Goal: Use online tool/utility: Utilize a website feature to perform a specific function

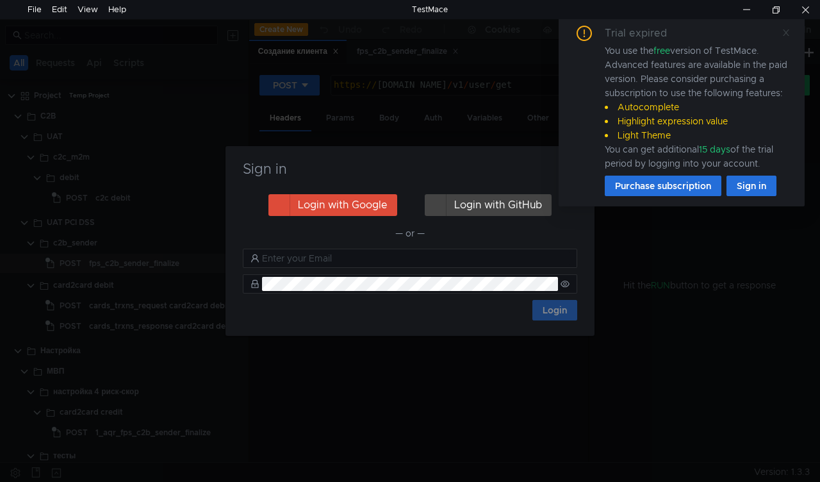
click at [785, 29] on icon at bounding box center [786, 32] width 9 height 9
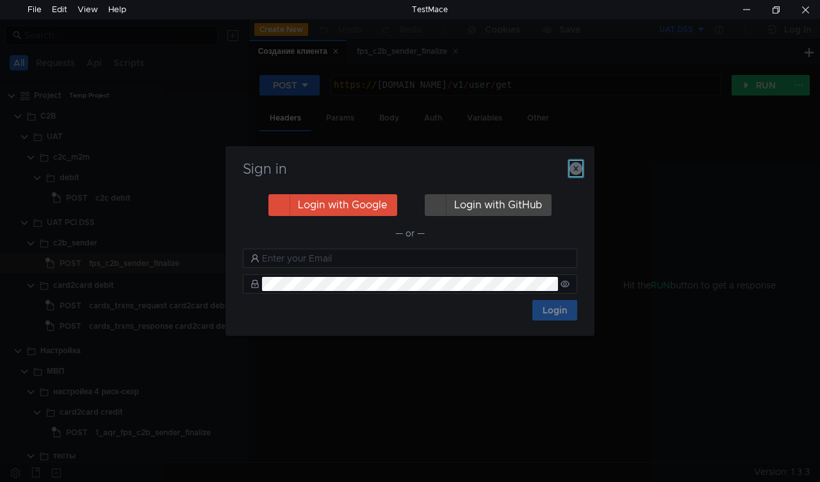
click at [574, 164] on icon "button" at bounding box center [576, 168] width 13 height 13
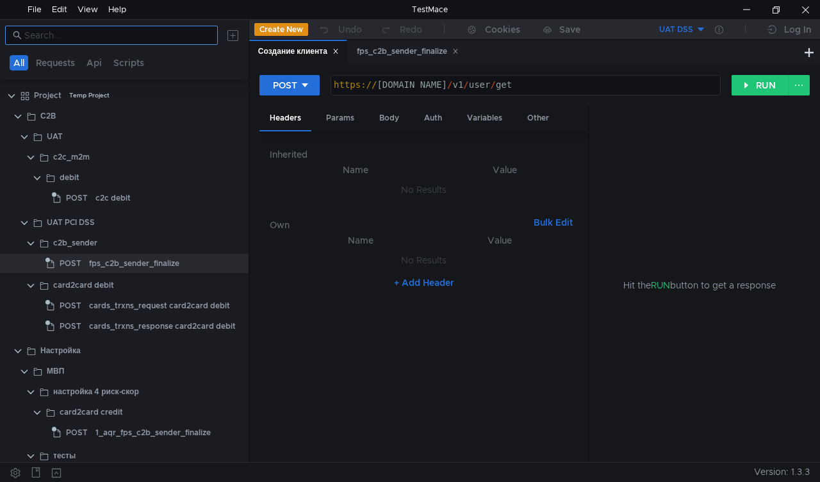
click at [64, 38] on input at bounding box center [117, 35] width 186 height 14
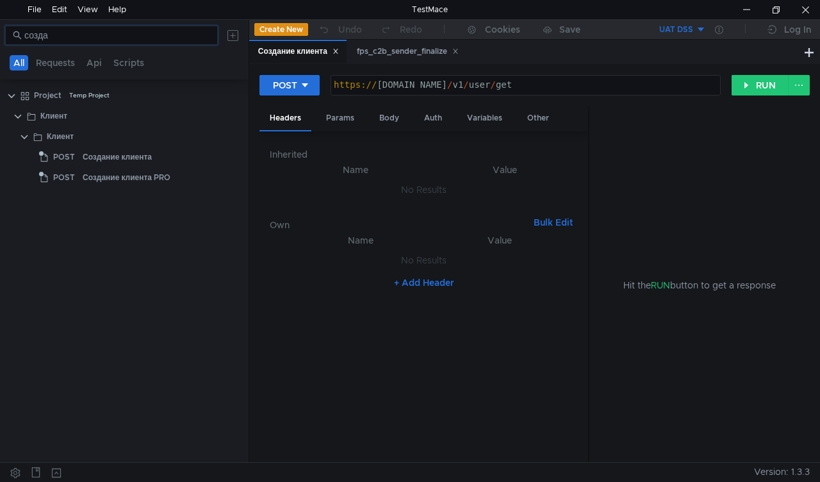
type input "созда"
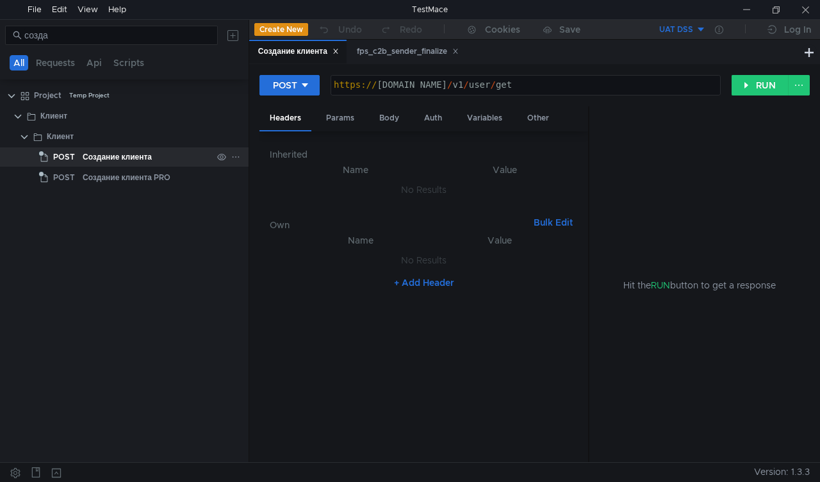
click at [105, 158] on div "Создание клиента" at bounding box center [117, 156] width 69 height 19
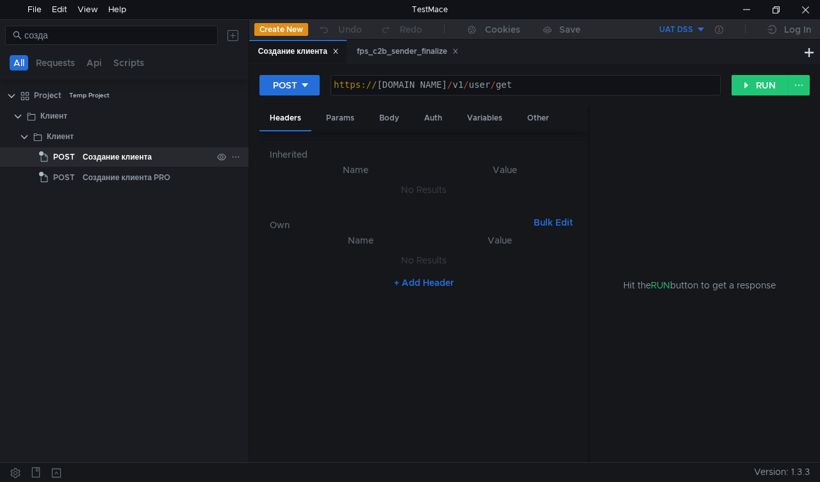
click at [56, 158] on span "POST" at bounding box center [64, 156] width 22 height 19
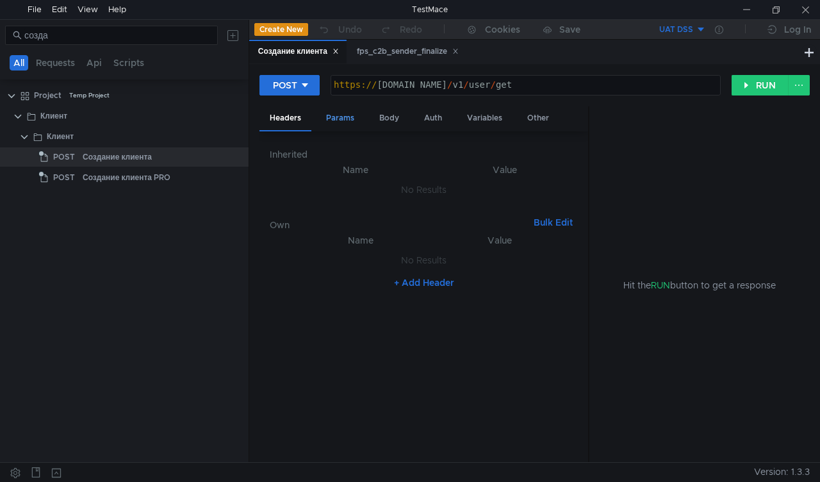
click at [337, 114] on div "Params" at bounding box center [340, 118] width 49 height 24
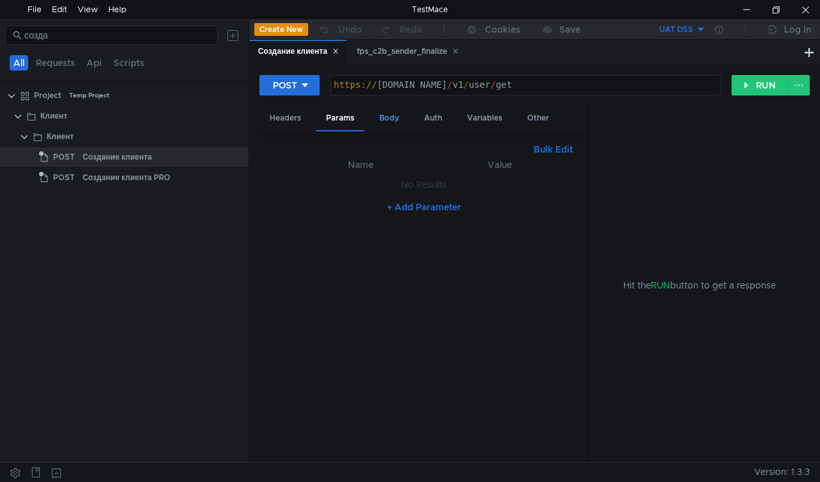
click at [392, 115] on div "Body" at bounding box center [389, 118] width 40 height 24
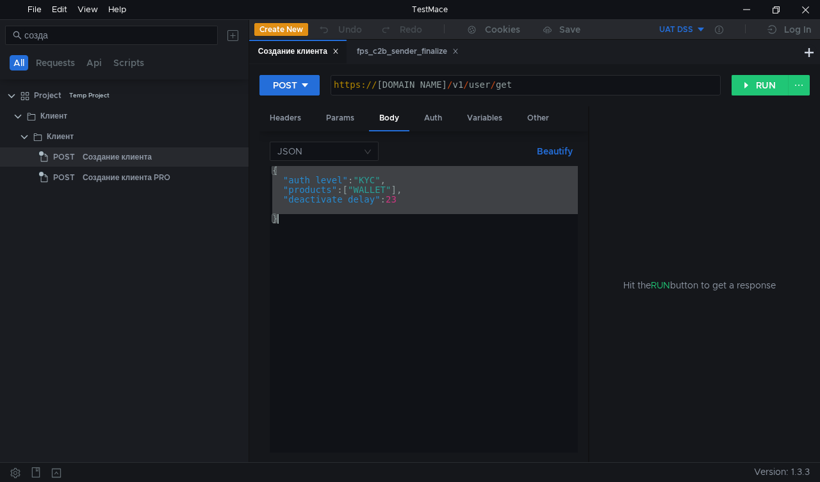
drag, startPoint x: 272, startPoint y: 169, endPoint x: 356, endPoint y: 224, distance: 100.6
click at [356, 224] on div "{ "auth_level" : "KYC" , "products" : [ "WALLET" ] , "deactivate_delay" : 23 }" at bounding box center [424, 319] width 309 height 306
type textarea "}"
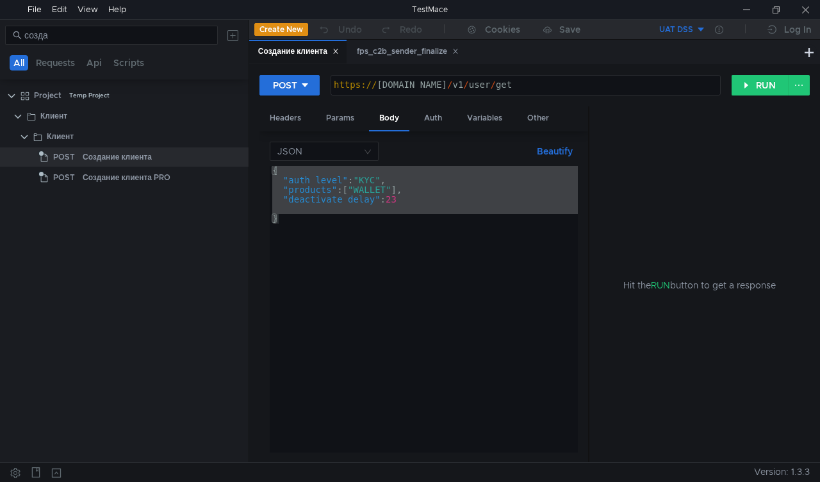
type textarea "[URL][DOMAIN_NAME]"
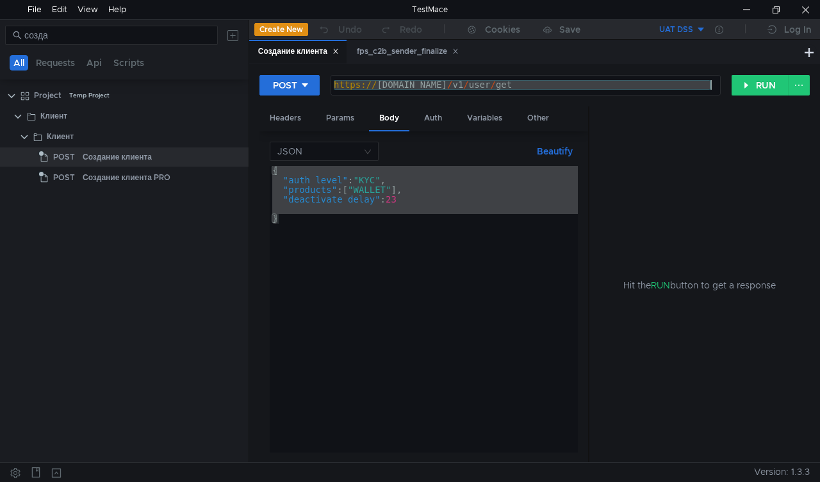
drag, startPoint x: 332, startPoint y: 85, endPoint x: 717, endPoint y: 81, distance: 384.6
click at [743, 81] on div "POST [URL][DOMAIN_NAME] https:// [DOMAIN_NAME] / v1 / user / get הההההההההההההה…" at bounding box center [535, 90] width 551 height 32
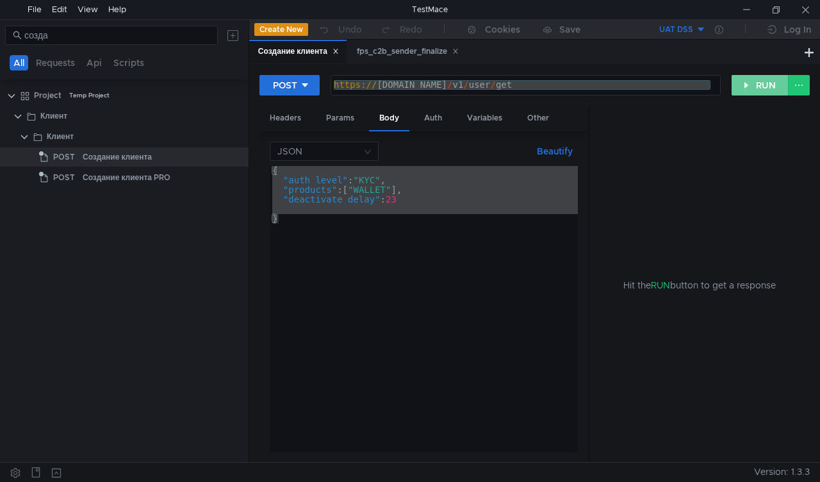
click at [760, 77] on button "RUN" at bounding box center [760, 85] width 57 height 21
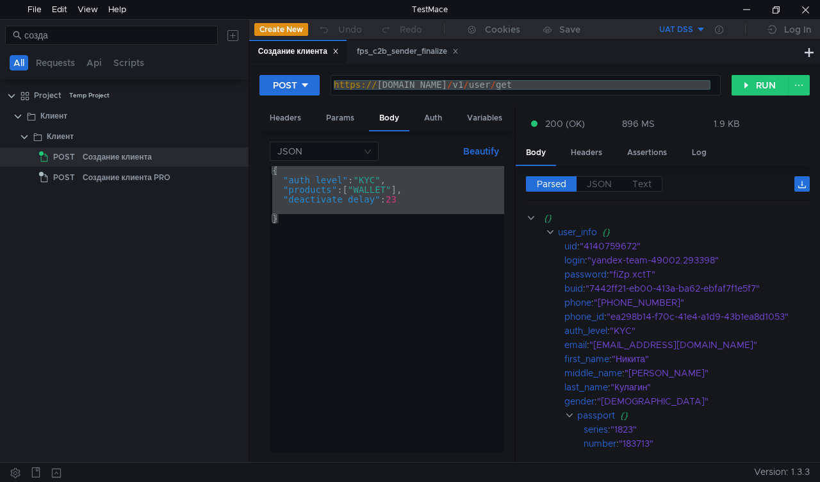
drag, startPoint x: 590, startPoint y: 301, endPoint x: 451, endPoint y: 300, distance: 138.5
click at [451, 300] on as-split "Headers Params Body Auth Variables Other JSON Beautify } { "auth_level" : "KYC"…" at bounding box center [535, 284] width 551 height 357
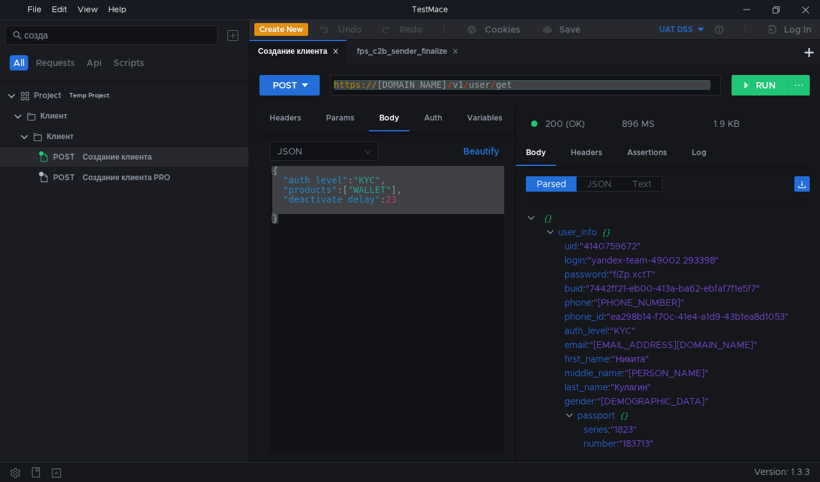
click at [698, 26] on button "UAT DSS" at bounding box center [661, 29] width 89 height 21
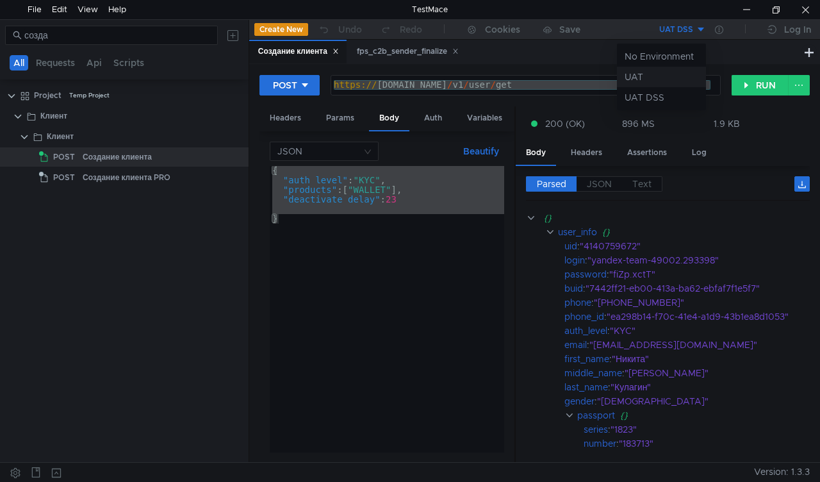
click at [646, 67] on li "UAT" at bounding box center [661, 77] width 89 height 21
click at [749, 81] on button "RUN" at bounding box center [760, 85] width 57 height 21
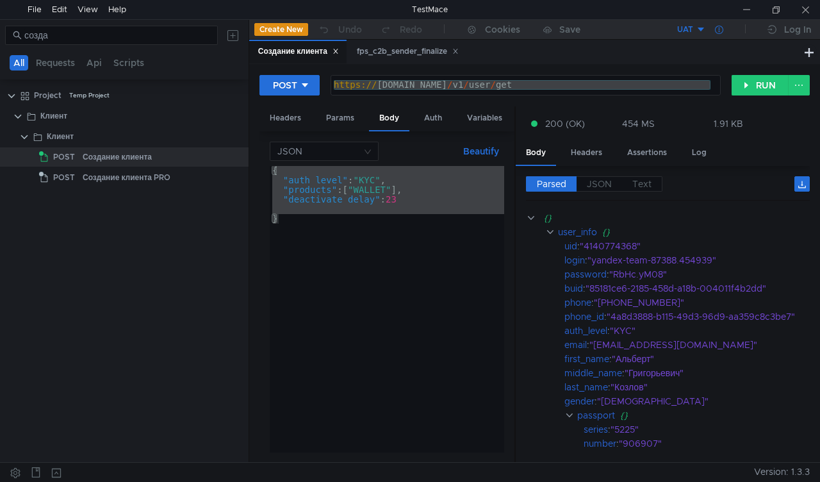
click at [717, 27] on icon at bounding box center [719, 30] width 8 height 8
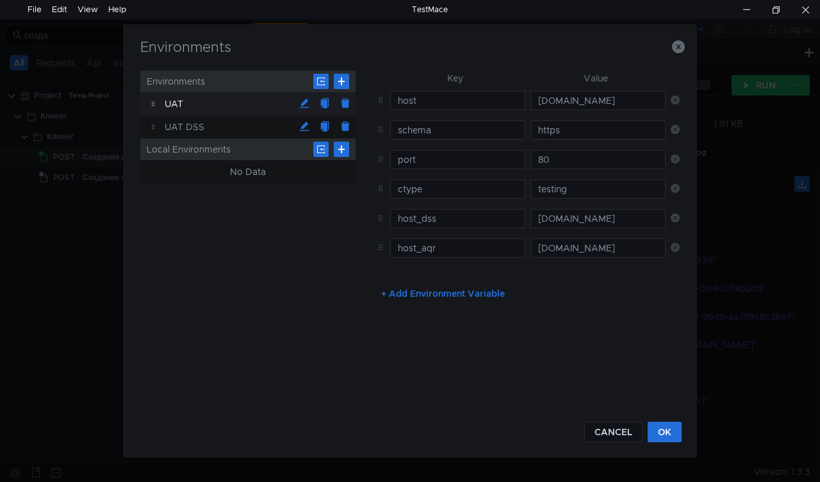
click at [175, 101] on div "UAT" at bounding box center [229, 103] width 129 height 23
click at [179, 126] on div "UAT DSS" at bounding box center [229, 126] width 129 height 23
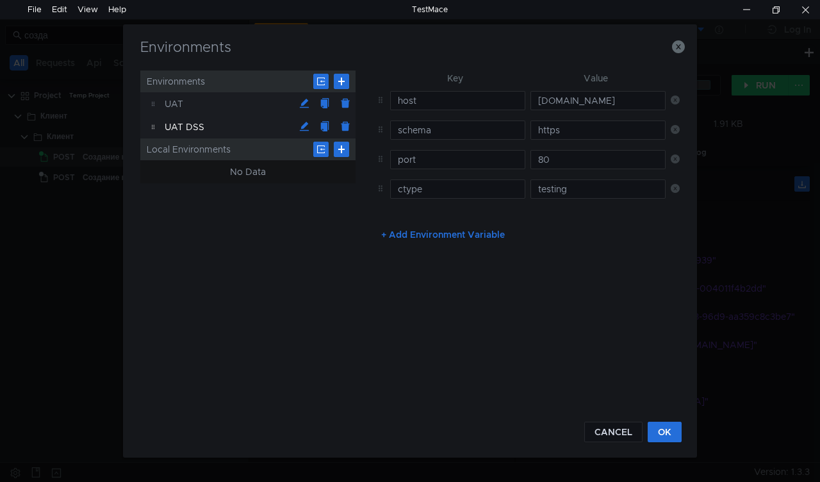
click at [179, 99] on div "UAT" at bounding box center [229, 103] width 129 height 23
type input "[DOMAIN_NAME]"
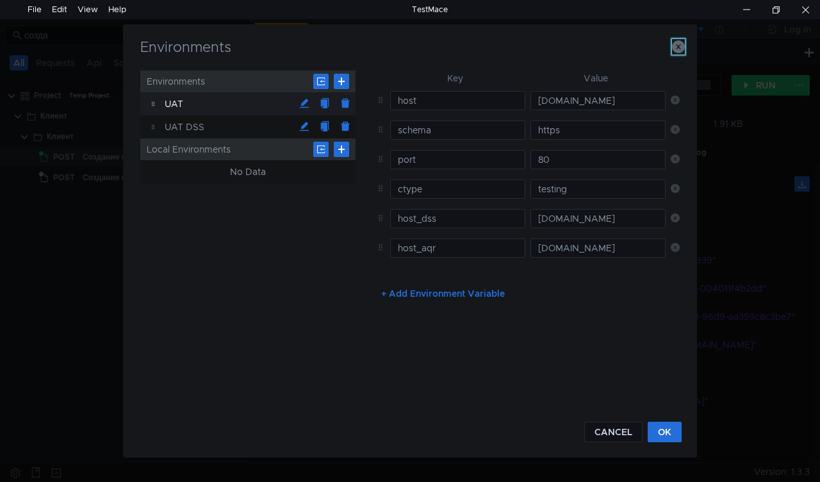
click at [678, 46] on icon "button" at bounding box center [678, 46] width 13 height 13
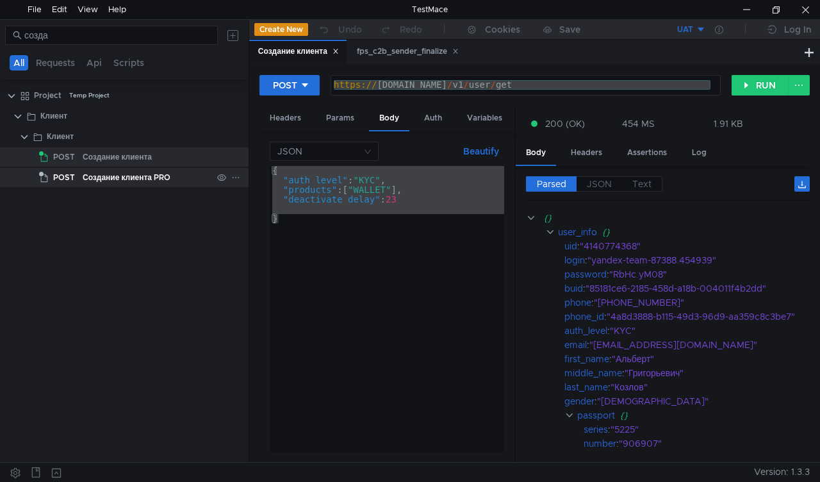
click at [144, 175] on div "Создание клиента PRO" at bounding box center [127, 177] width 88 height 19
click at [125, 173] on div "Создание клиента PRO" at bounding box center [127, 177] width 88 height 19
click at [133, 177] on div "Создание клиента PRO" at bounding box center [127, 177] width 88 height 19
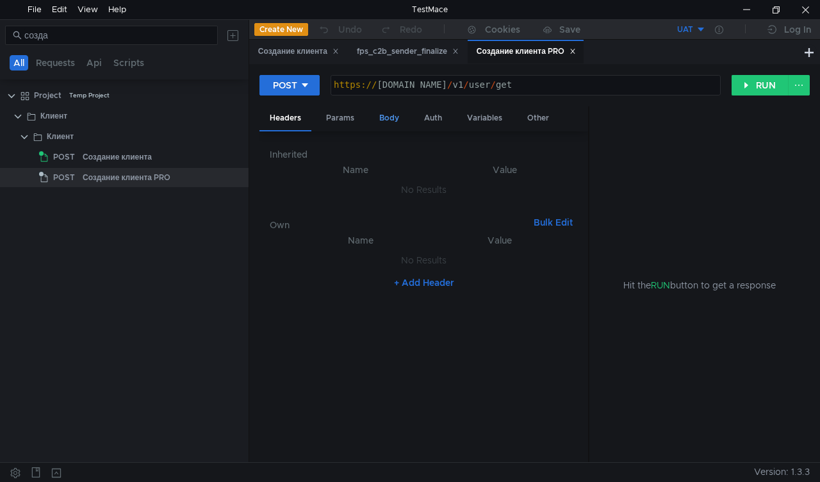
click at [387, 117] on div "Body" at bounding box center [389, 118] width 40 height 24
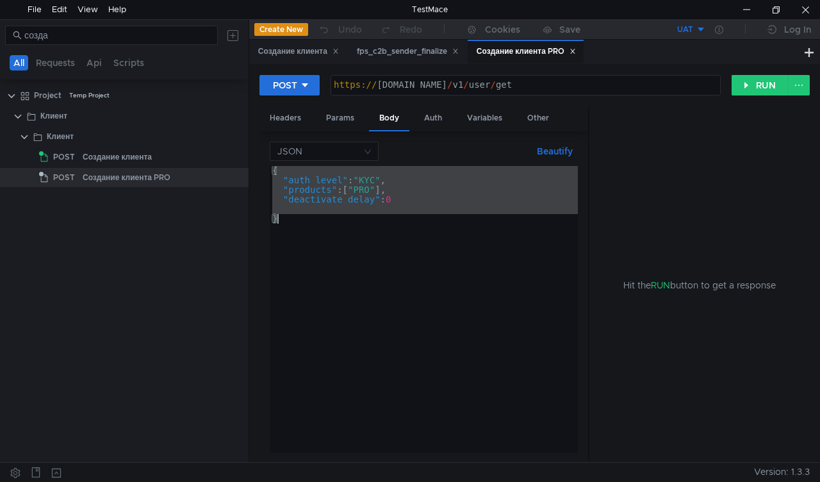
drag, startPoint x: 273, startPoint y: 171, endPoint x: 356, endPoint y: 226, distance: 99.7
click at [356, 226] on div "{ "auth_level" : "KYC" , "products" : [ "PRO" ] , "deactivate_delay" : 0 }" at bounding box center [424, 319] width 309 height 306
type textarea "}"
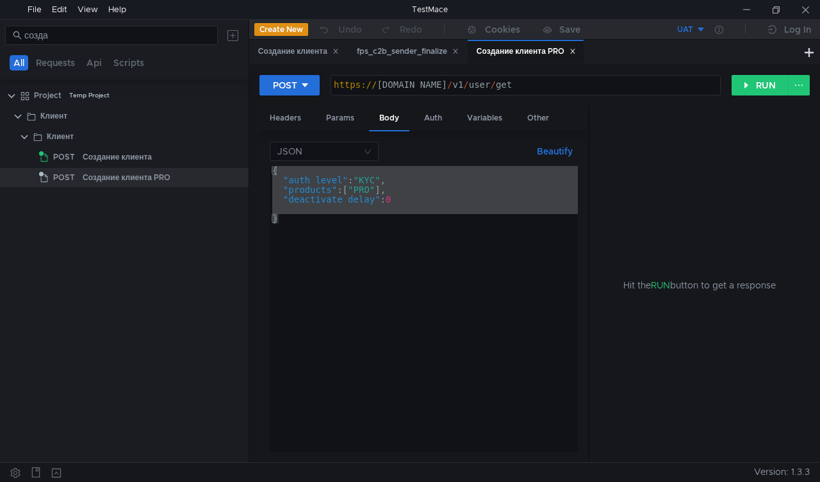
type textarea "[URL][DOMAIN_NAME]"
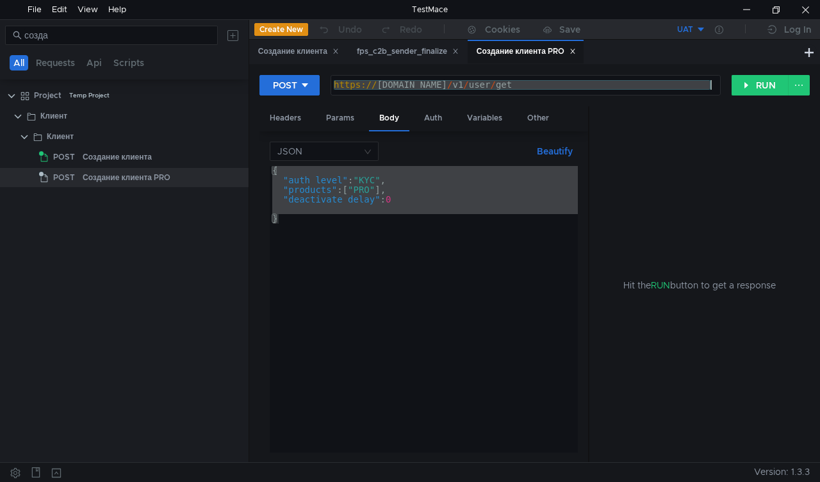
drag, startPoint x: 334, startPoint y: 82, endPoint x: 732, endPoint y: 72, distance: 398.2
click at [753, 74] on div "POST [URL][DOMAIN_NAME] https:// [DOMAIN_NAME] / v1 / user / get הההההההההההההה…" at bounding box center [535, 90] width 551 height 32
